Goal: Complete application form

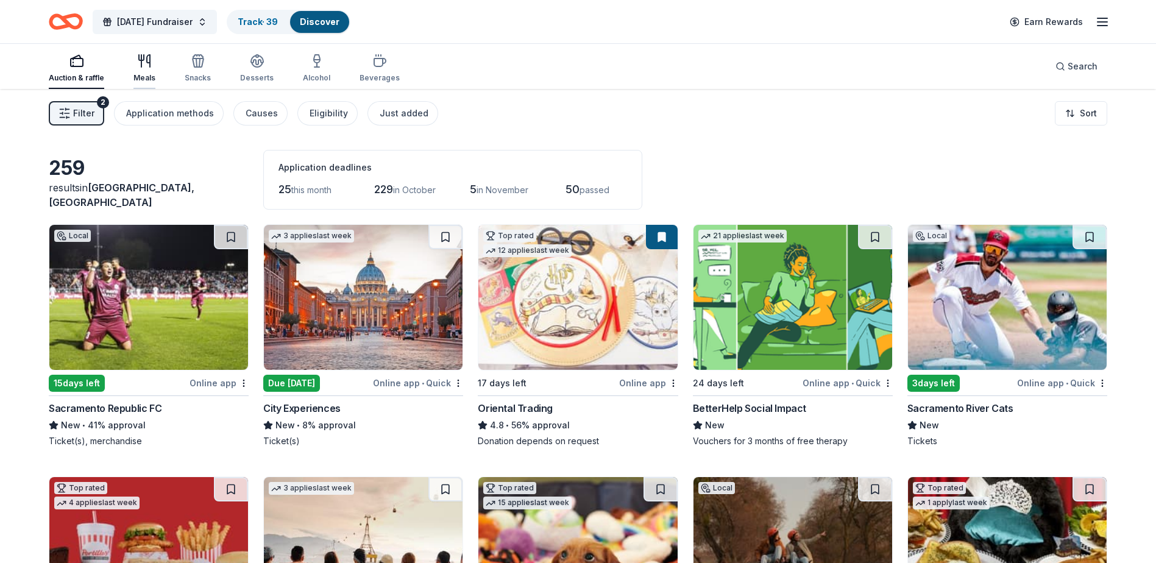
click at [143, 72] on div "Meals" at bounding box center [144, 68] width 22 height 29
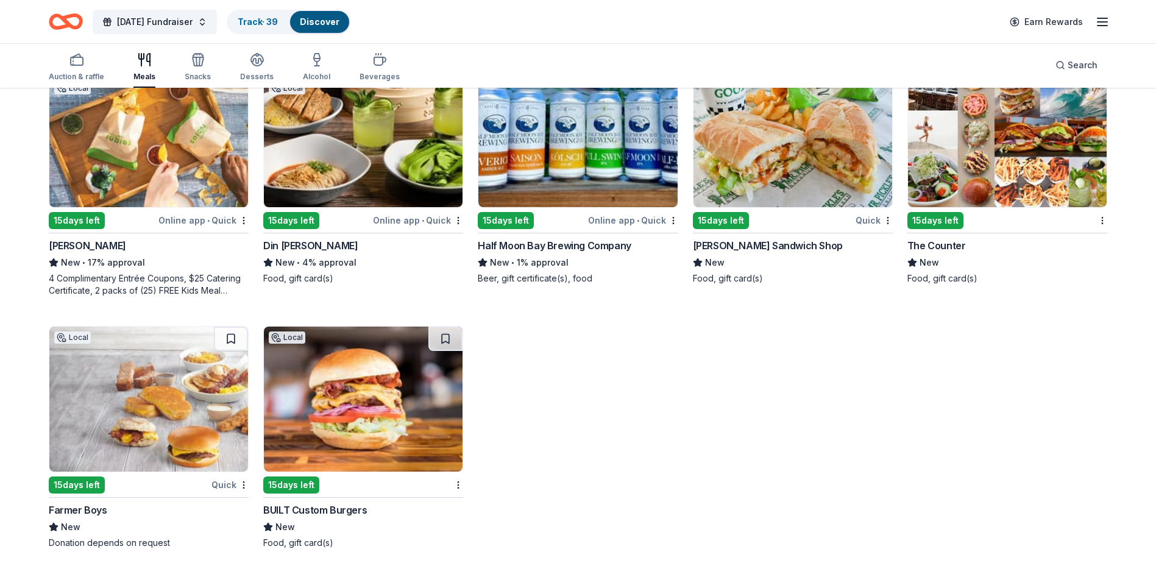
scroll to position [4260, 0]
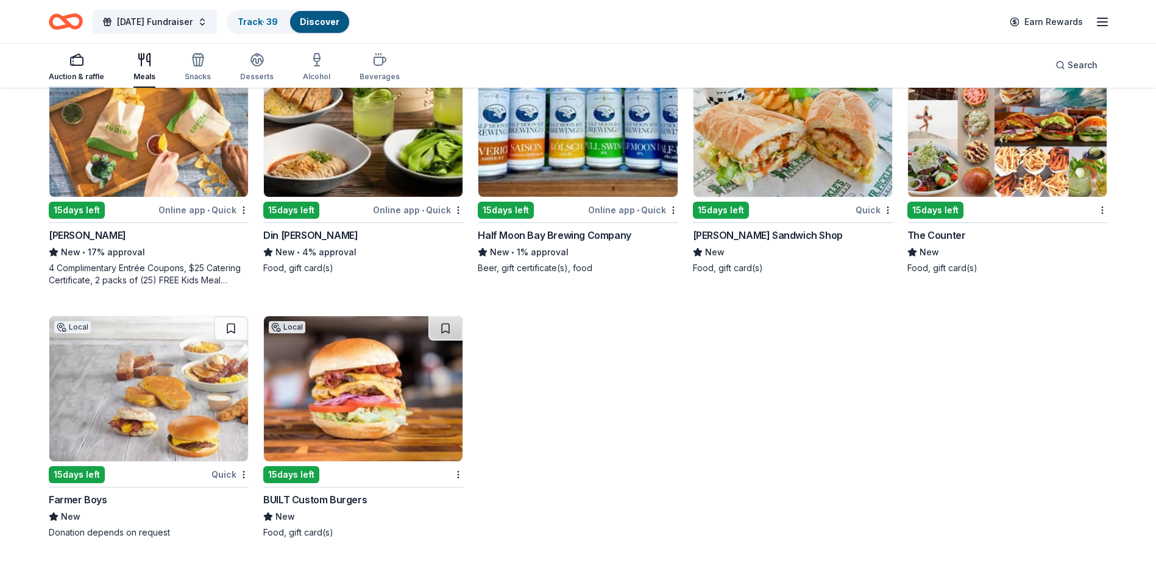
click at [83, 72] on div "Auction & raffle" at bounding box center [76, 77] width 55 height 10
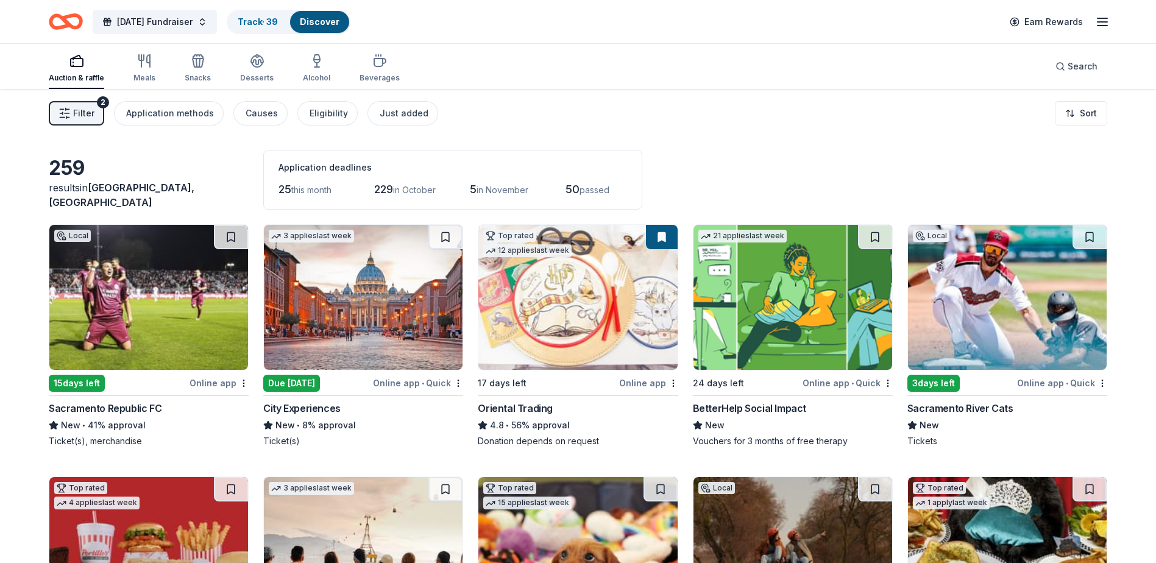
click at [805, 316] on img at bounding box center [793, 297] width 199 height 145
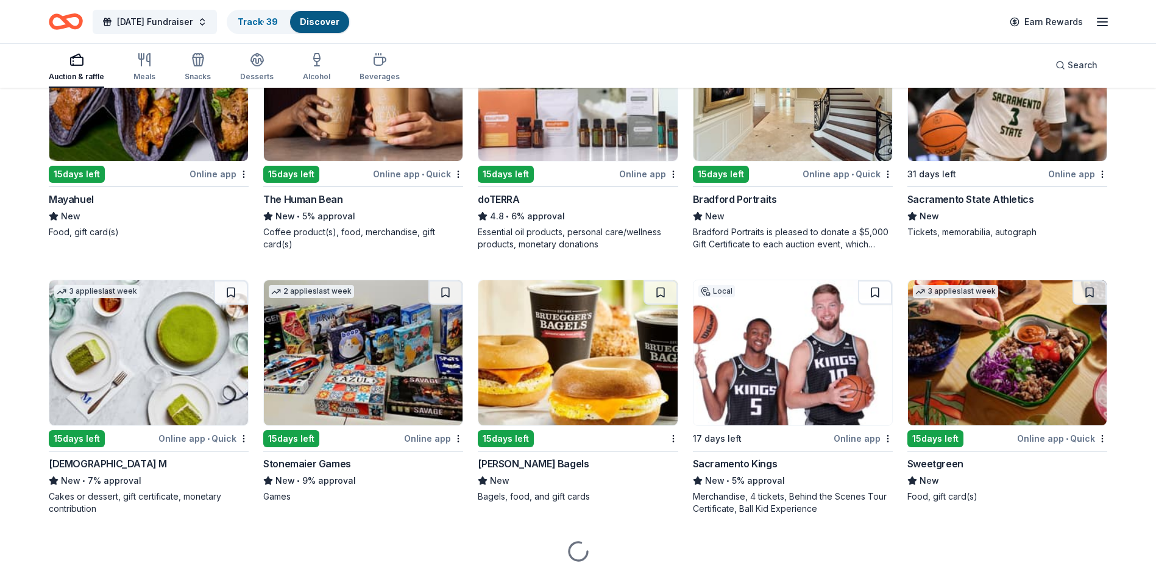
scroll to position [3396, 0]
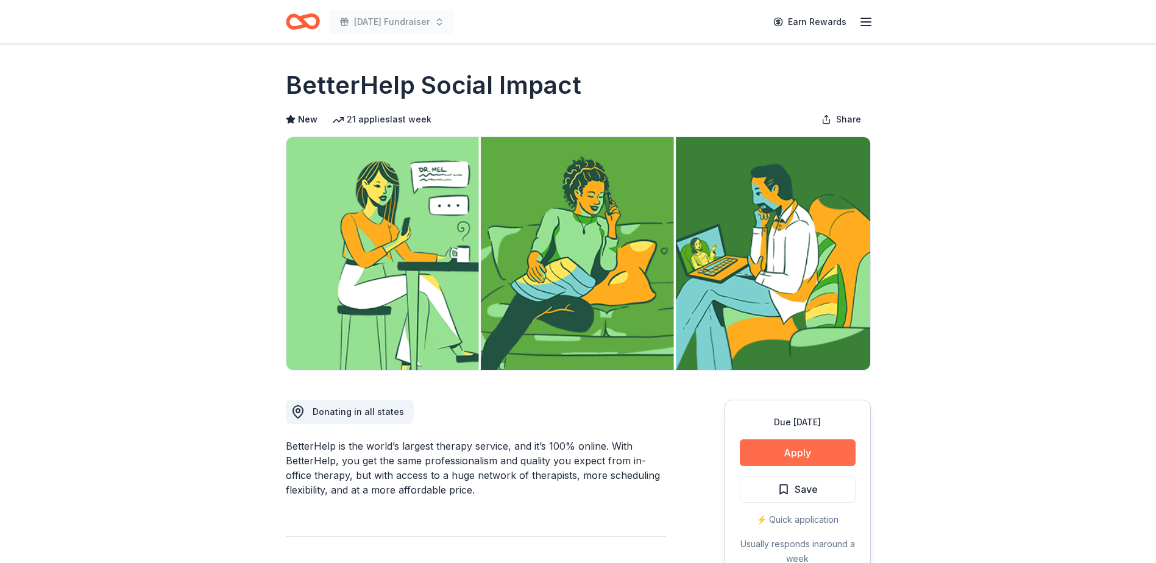
click at [823, 455] on button "Apply" at bounding box center [798, 452] width 116 height 27
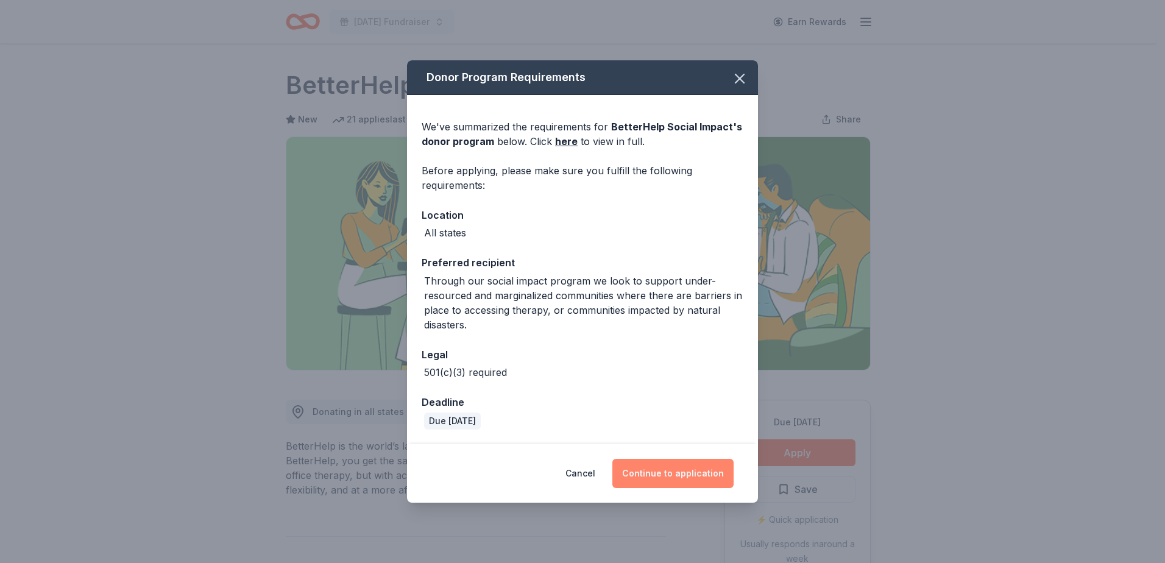
click at [674, 471] on button "Continue to application" at bounding box center [673, 473] width 121 height 29
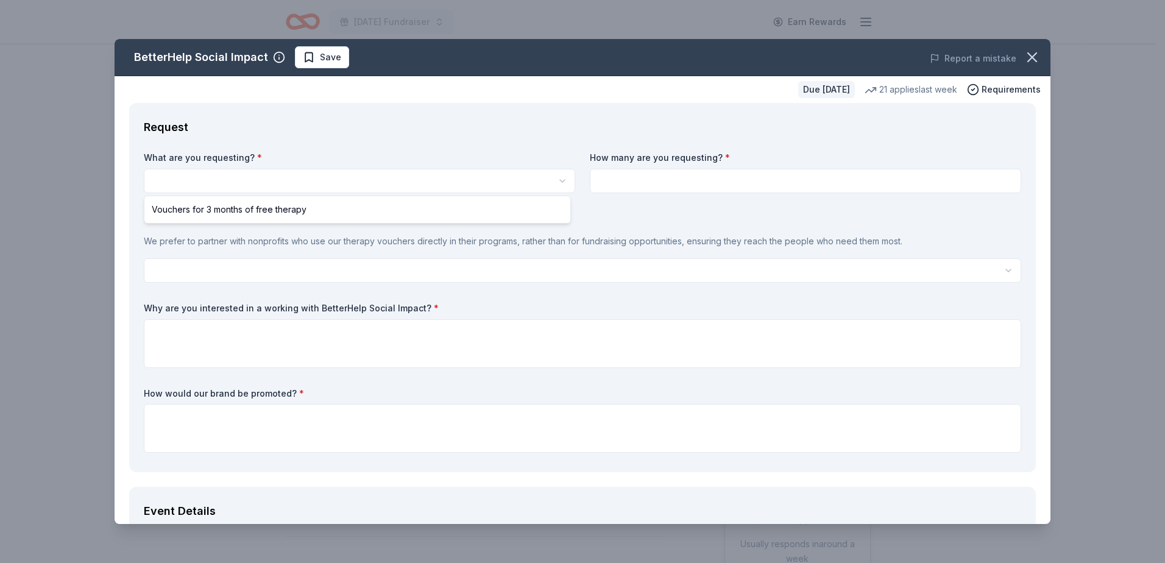
click at [166, 180] on html "[DATE] Fundraiser Earn Rewards Due [DATE] Share BetterHelp Social Impact New 21…" at bounding box center [582, 281] width 1165 height 563
select select "Vouchers for 3 months of free therapy"
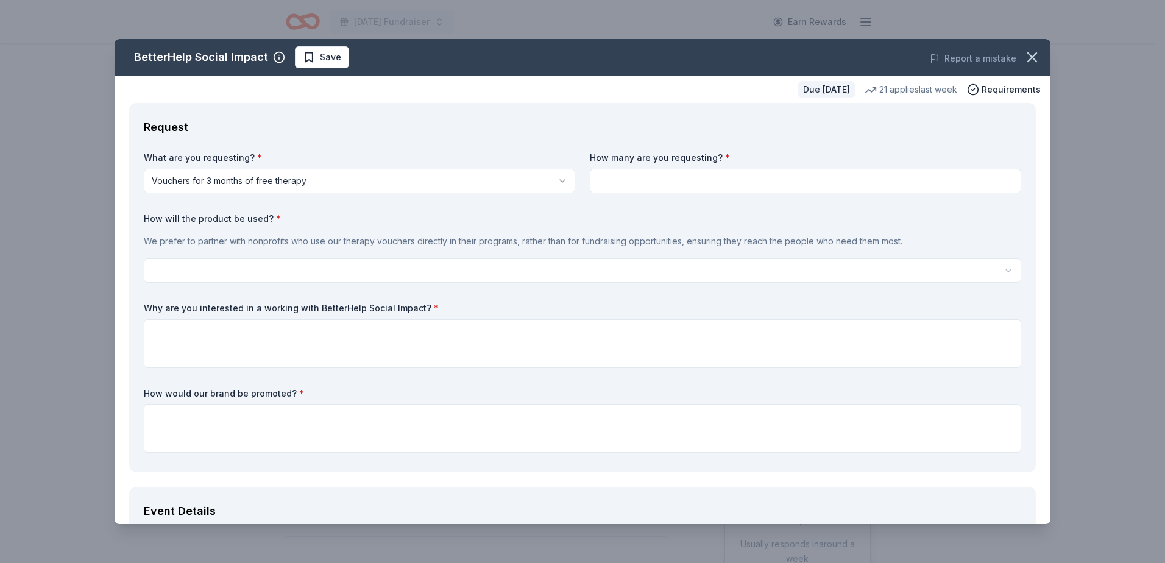
click at [627, 182] on input at bounding box center [806, 181] width 432 height 24
type input "3"
click at [612, 185] on input "3" at bounding box center [806, 181] width 432 height 24
type input "5"
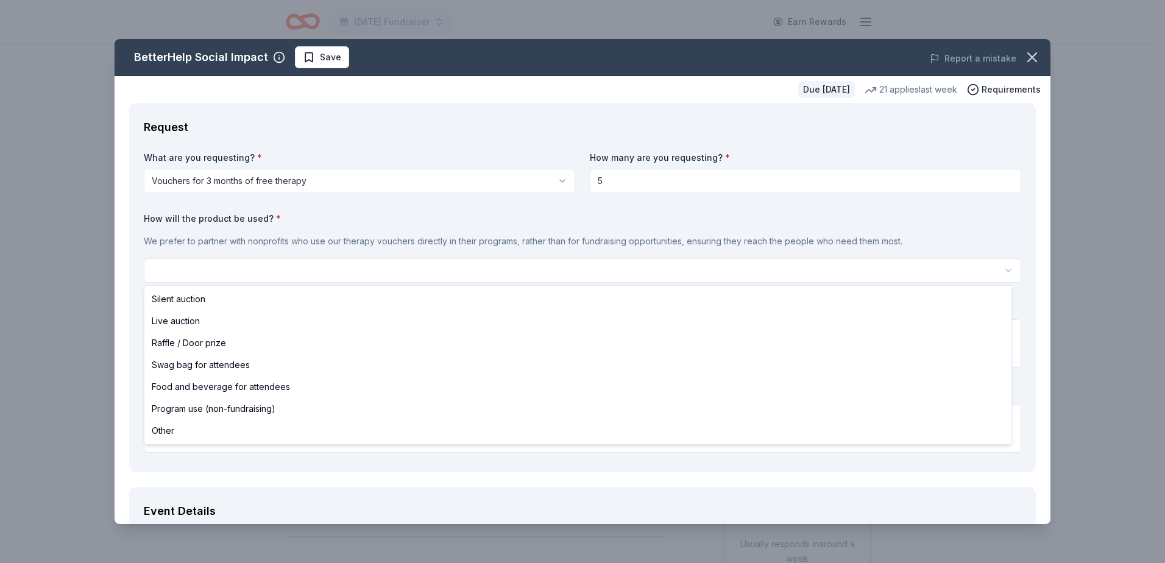
click at [173, 269] on html "Veterans Day Fundraiser Earn Rewards Due in 24 days Share BetterHelp Social Imp…" at bounding box center [582, 281] width 1165 height 563
select select "programUse"
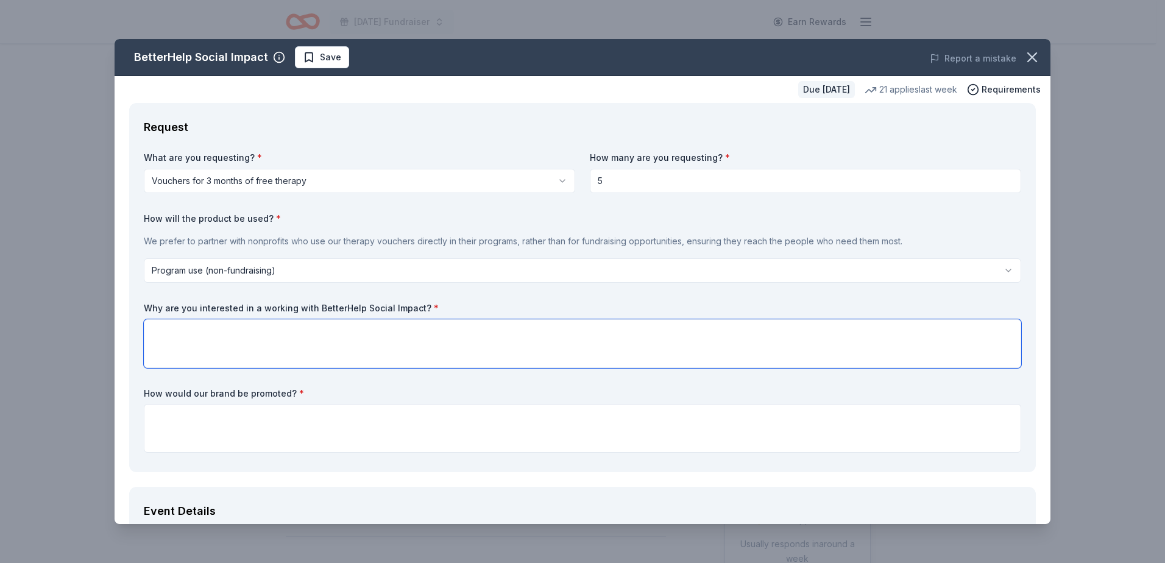
click at [182, 332] on textarea at bounding box center [583, 343] width 878 height 49
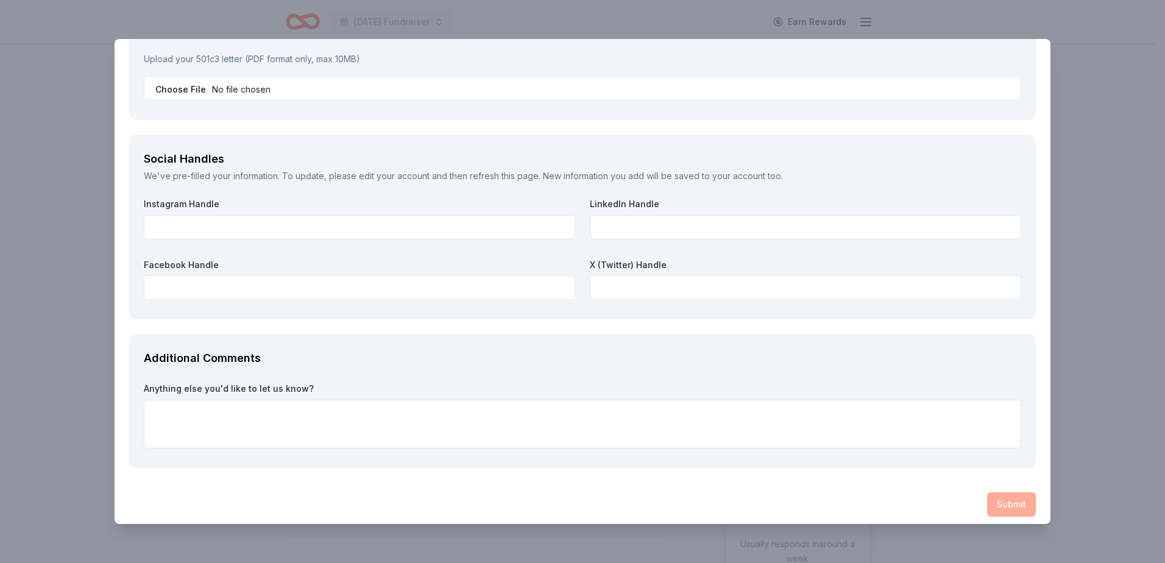
scroll to position [1343, 0]
